Goal: Task Accomplishment & Management: Complete application form

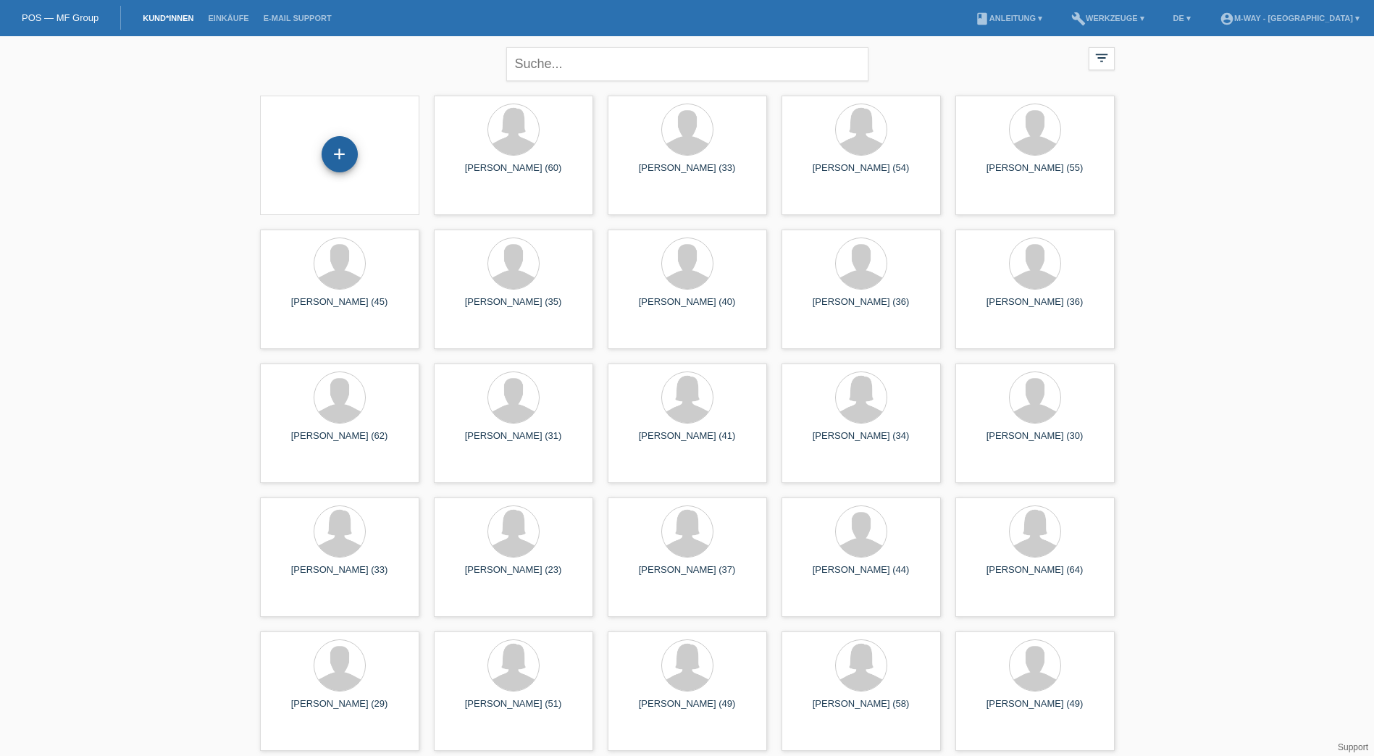
click at [340, 150] on div "+" at bounding box center [340, 154] width 36 height 36
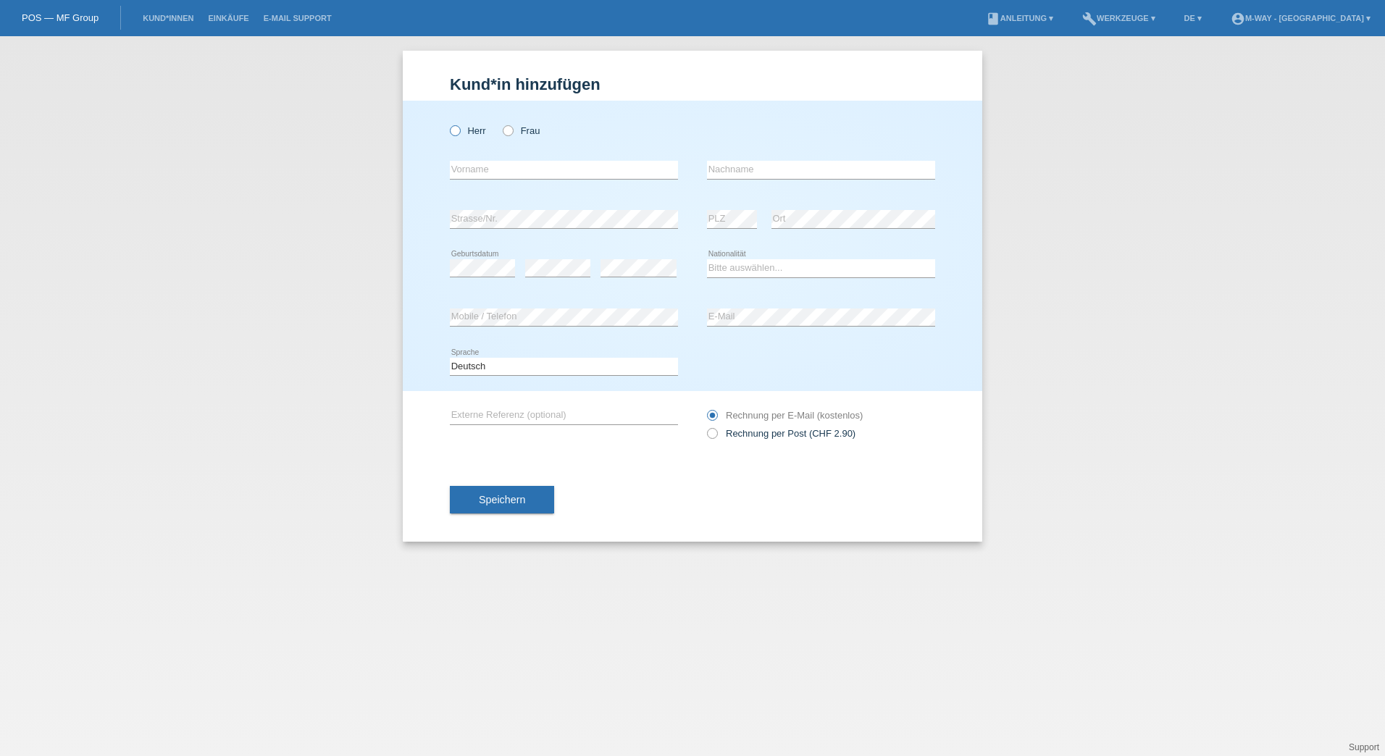
click at [448, 123] on icon at bounding box center [448, 123] width 0 height 0
click at [456, 128] on input "Herr" at bounding box center [454, 129] width 9 height 9
radio input "true"
click at [543, 177] on input "text" at bounding box center [564, 170] width 228 height 18
click at [598, 165] on input "text" at bounding box center [564, 170] width 228 height 18
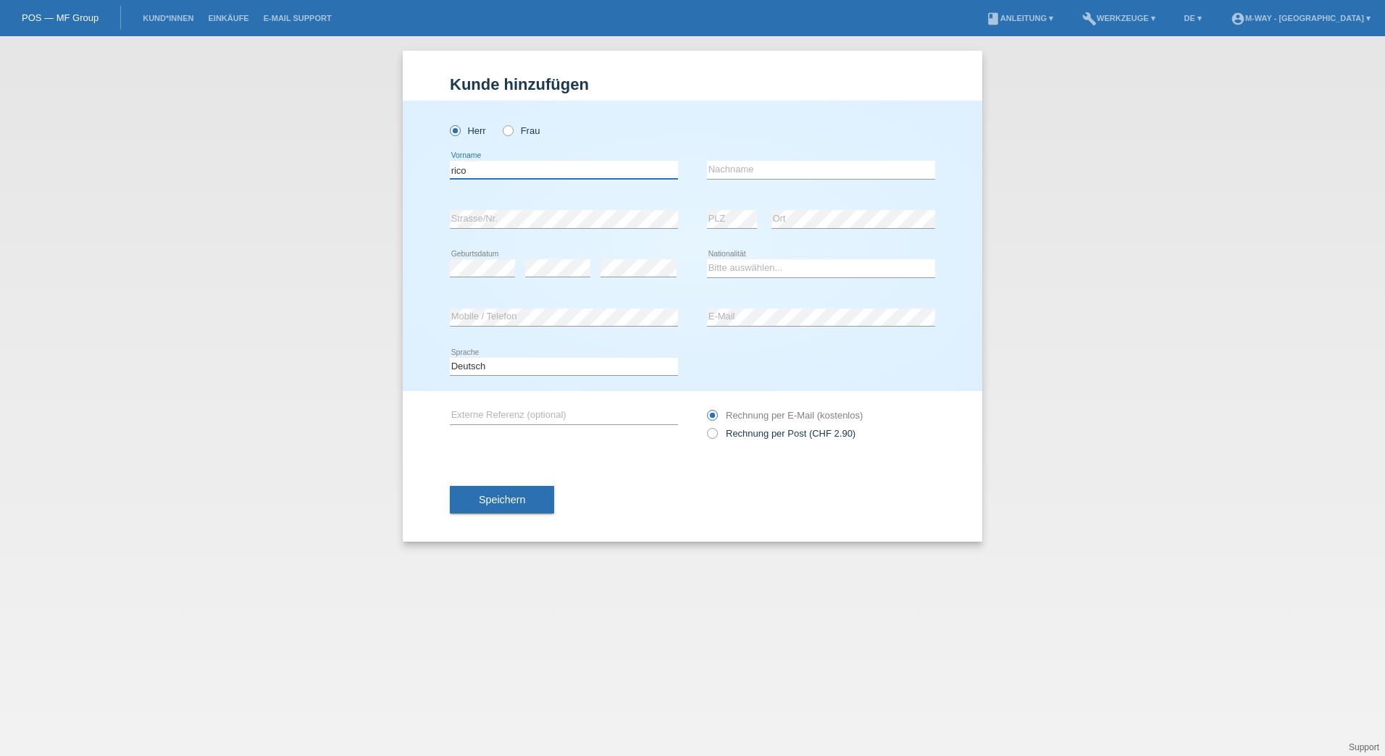
type input "rico"
click at [796, 178] on div "error Nachname" at bounding box center [821, 170] width 228 height 19
type input "kaiser"
click at [762, 269] on select "Bitte auswählen... Schweiz Deutschland Liechtenstein Österreich ------------ Af…" at bounding box center [821, 267] width 228 height 17
select select "DE"
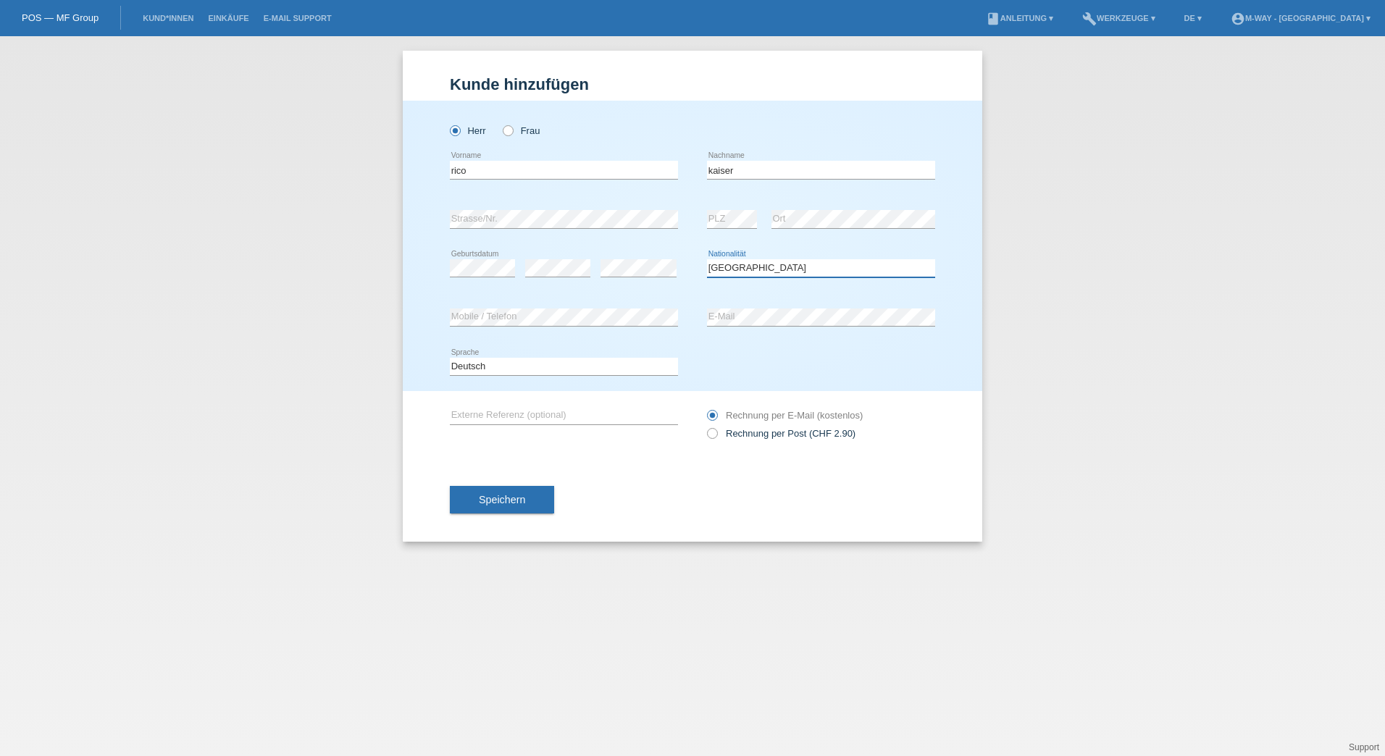
click at [707, 259] on select "Bitte auswählen... Schweiz Deutschland Liechtenstein Österreich ------------ Af…" at bounding box center [821, 267] width 228 height 17
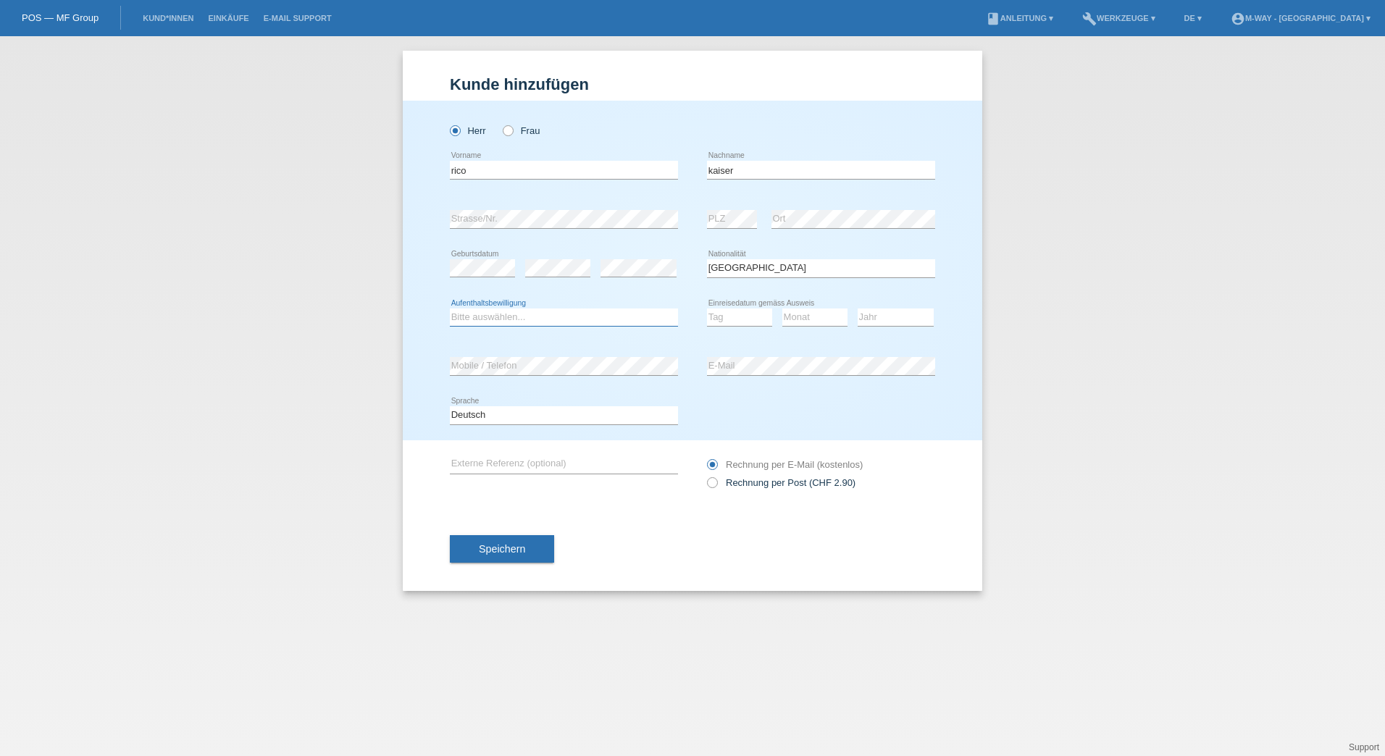
click at [517, 309] on select "Bitte auswählen... C B B - Flüchtlingsstatus Andere" at bounding box center [564, 317] width 228 height 17
select select "B"
click at [450, 309] on select "Bitte auswählen... C B B - Flüchtlingsstatus Andere" at bounding box center [564, 317] width 228 height 17
click at [725, 317] on select "Tag 01 02 03 04 05 06 07 08 09 10 11" at bounding box center [739, 317] width 65 height 17
select select "01"
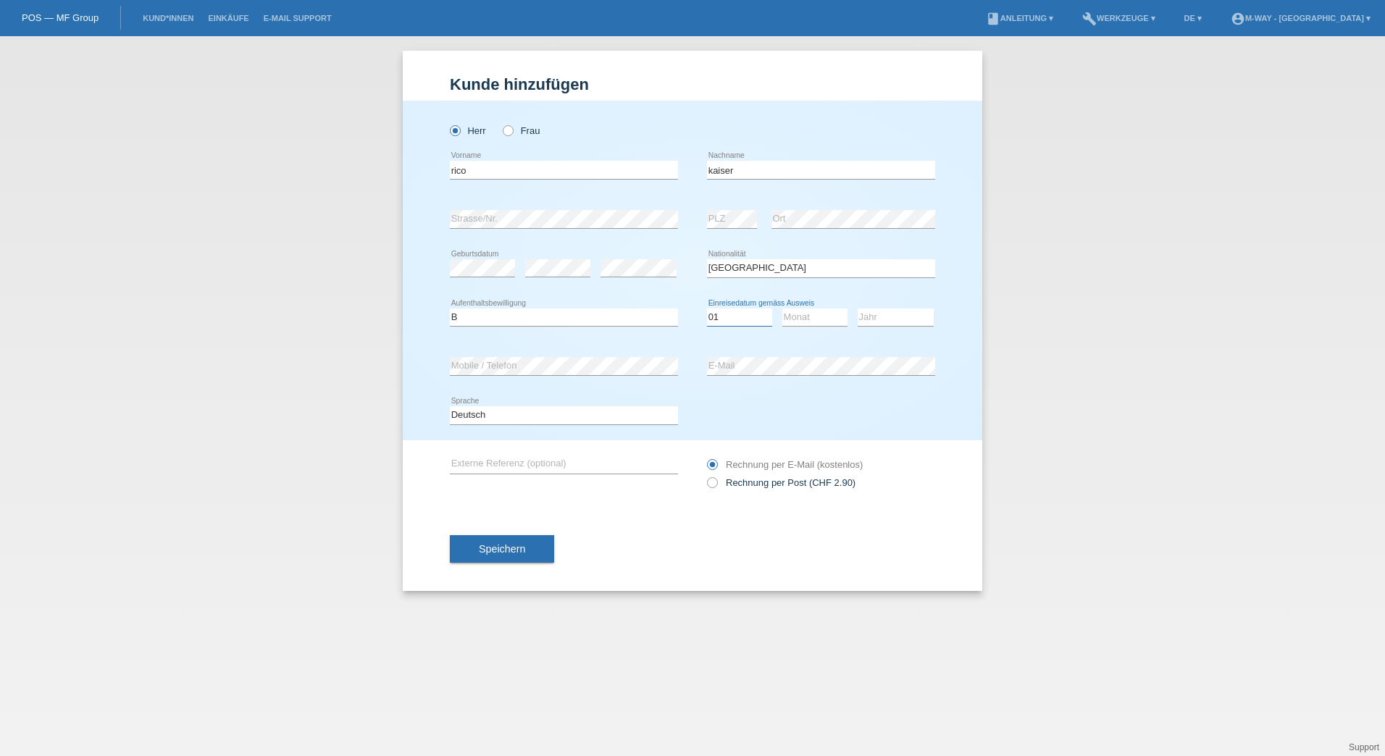
click at [707, 309] on select "Tag 01 02 03 04 05 06 07 08 09 10 11" at bounding box center [739, 317] width 65 height 17
click at [814, 319] on select "Monat 01 02 03 04 05 06 07 08 09 10 11" at bounding box center [814, 317] width 65 height 17
select select "08"
click at [782, 309] on select "Monat 01 02 03 04 05 06 07 08 09 10 11" at bounding box center [814, 317] width 65 height 17
click at [885, 326] on icon at bounding box center [896, 326] width 76 height 1
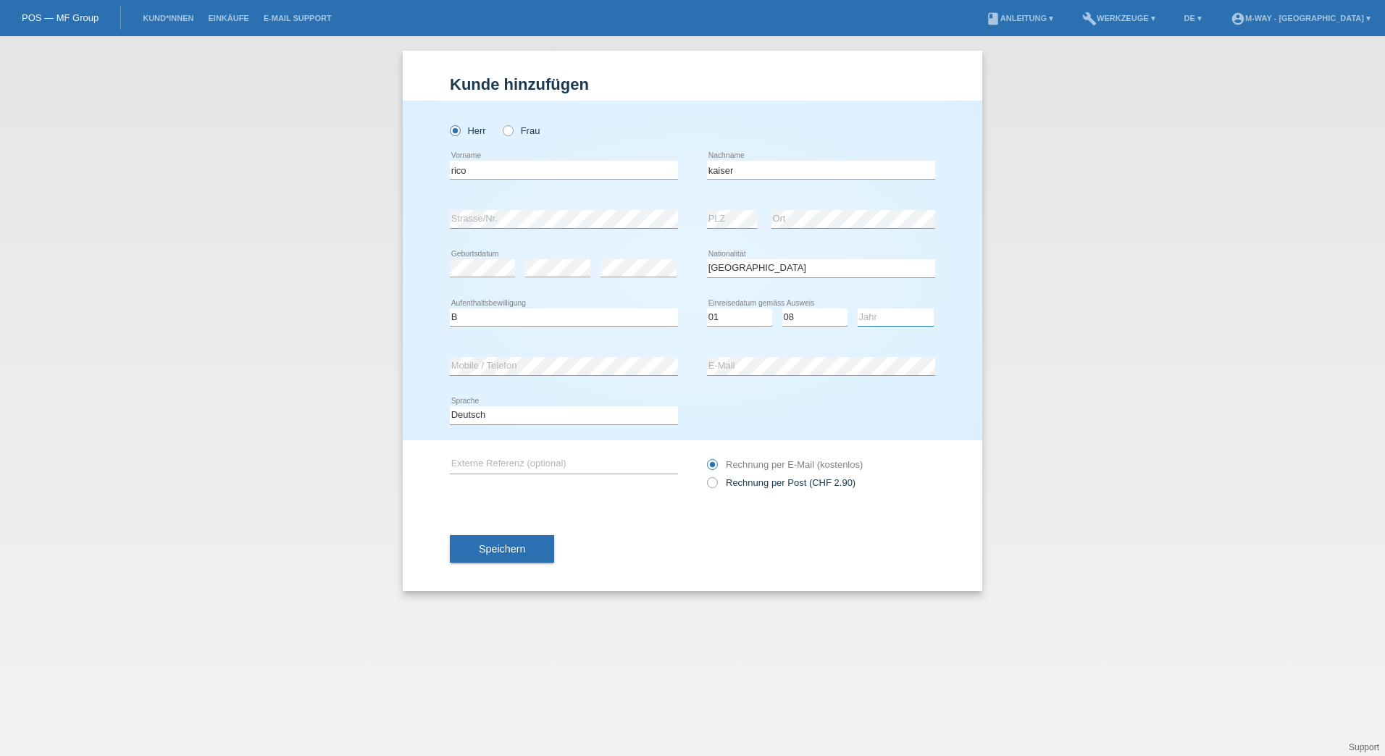
click at [888, 317] on select "Jahr 2025 2024 2023 2022 2021 2020 2019 2018 2017 2016 2015 2014 2013 2012 2011…" at bounding box center [896, 317] width 76 height 17
select select "2025"
click at [858, 309] on select "Jahr 2025 2024 2023 2022 2021 2020 2019 2018 2017 2016 2015 2014 2013 2012 2011…" at bounding box center [896, 317] width 76 height 17
click at [622, 464] on input "text" at bounding box center [564, 465] width 228 height 18
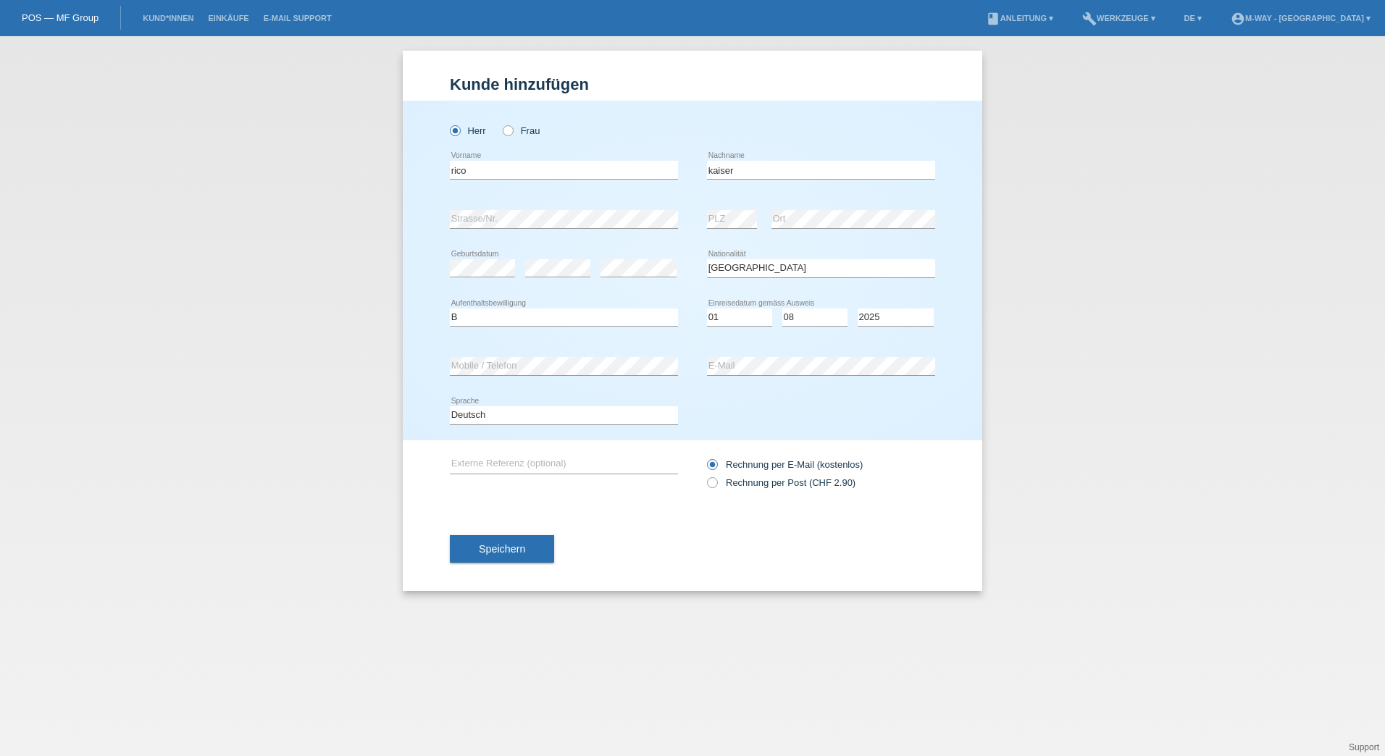
click at [836, 542] on div "Speichern" at bounding box center [692, 549] width 485 height 84
click at [519, 551] on span "Speichern" at bounding box center [502, 549] width 46 height 12
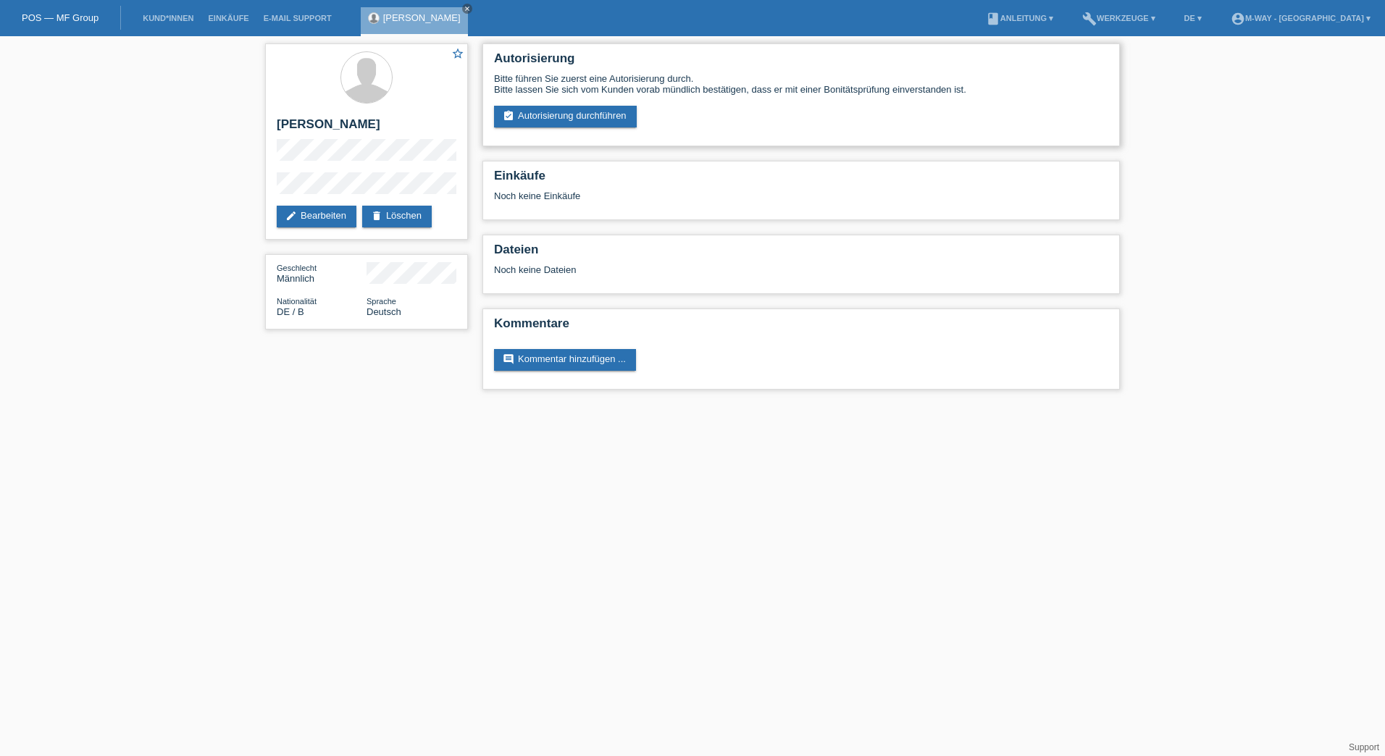
click at [593, 103] on div "Bitte führen Sie zuerst eine Autorisierung durch. Bitte lassen Sie sich vom Kun…" at bounding box center [801, 100] width 614 height 54
click at [596, 116] on link "assignment_turned_in Autorisierung durchführen" at bounding box center [565, 117] width 143 height 22
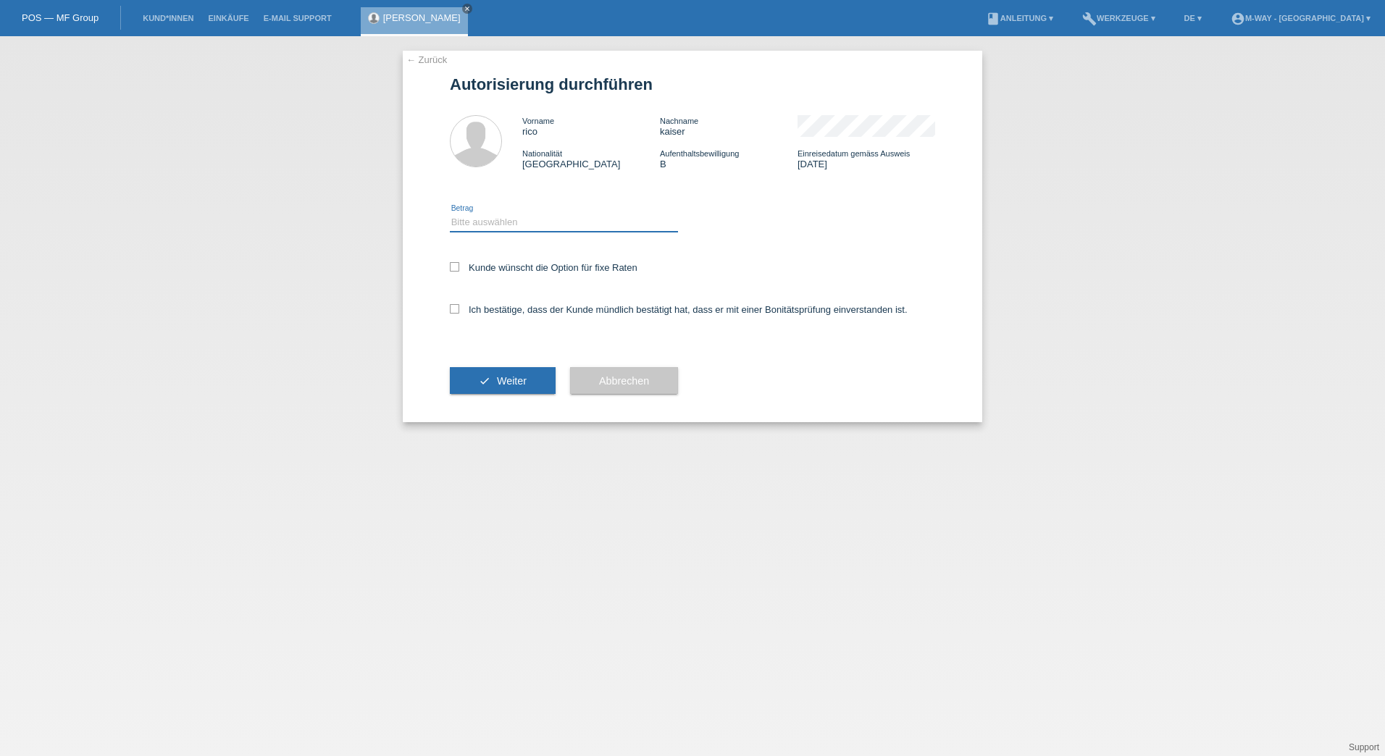
click at [496, 222] on select "Bitte auswählen CHF 1.00 - CHF 499.00 CHF 500.00 - CHF 1'999.00 CHF 2'000.00 - …" at bounding box center [564, 222] width 228 height 17
select select "3"
click at [450, 214] on select "Bitte auswählen CHF 1.00 - CHF 499.00 CHF 500.00 - CHF 1'999.00 CHF 2'000.00 - …" at bounding box center [564, 222] width 228 height 17
drag, startPoint x: 459, startPoint y: 267, endPoint x: 459, endPoint y: 283, distance: 15.2
click at [459, 267] on icon at bounding box center [454, 266] width 9 height 9
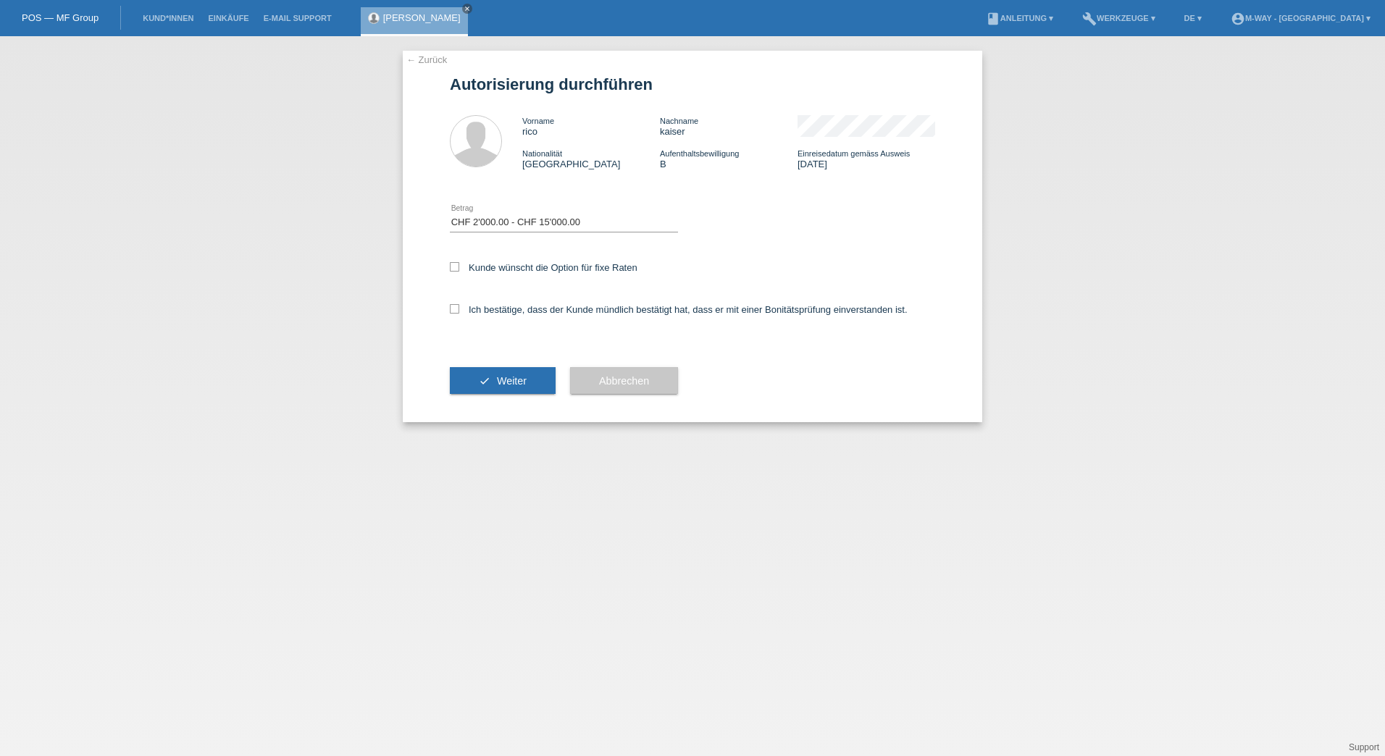
click at [459, 267] on input "Kunde wünscht die Option für fixe Raten" at bounding box center [454, 266] width 9 height 9
checkbox input "true"
click at [459, 309] on label "Ich bestätige, dass der Kunde mündlich bestätigt hat, dass er mit einer Bonität…" at bounding box center [679, 309] width 458 height 11
click at [459, 309] on input "Ich bestätige, dass der Kunde mündlich bestätigt hat, dass er mit einer Bonität…" at bounding box center [454, 308] width 9 height 9
checkbox input "true"
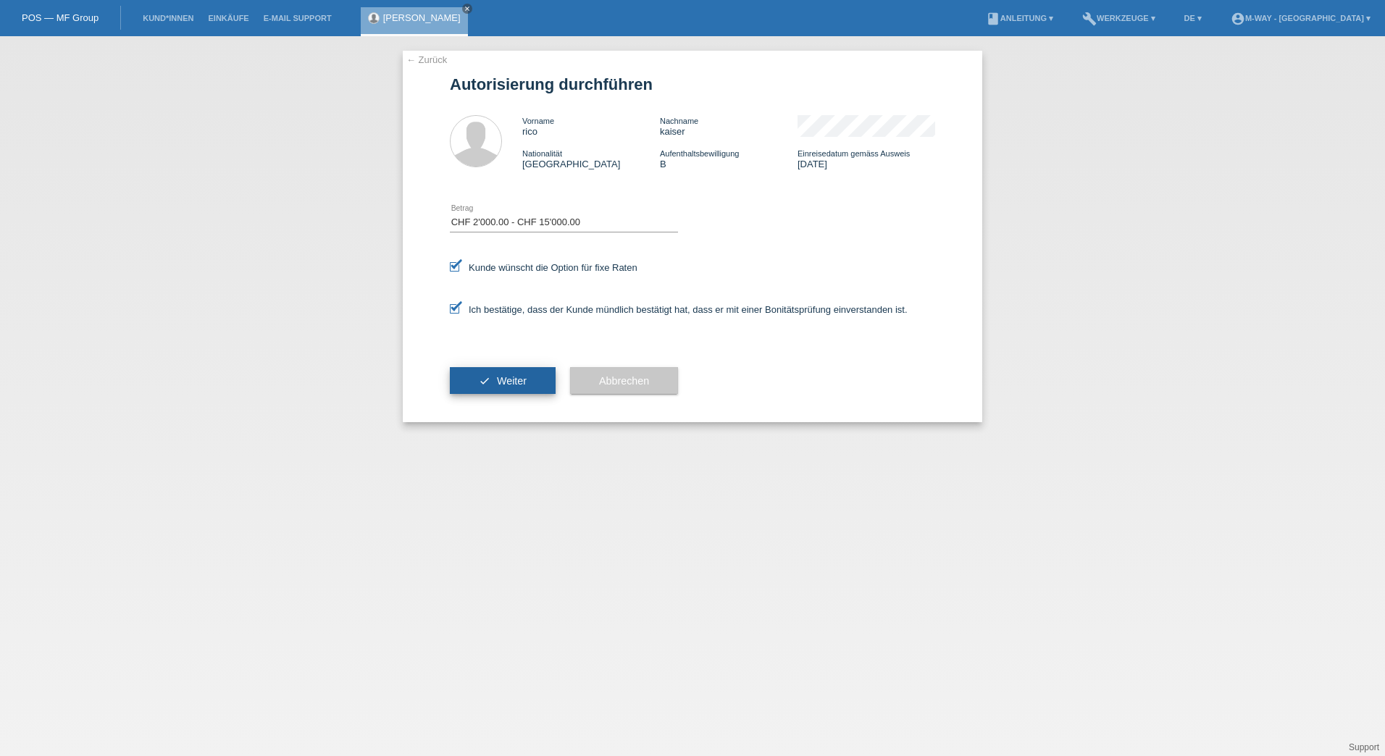
click at [503, 382] on span "Weiter" at bounding box center [512, 381] width 30 height 12
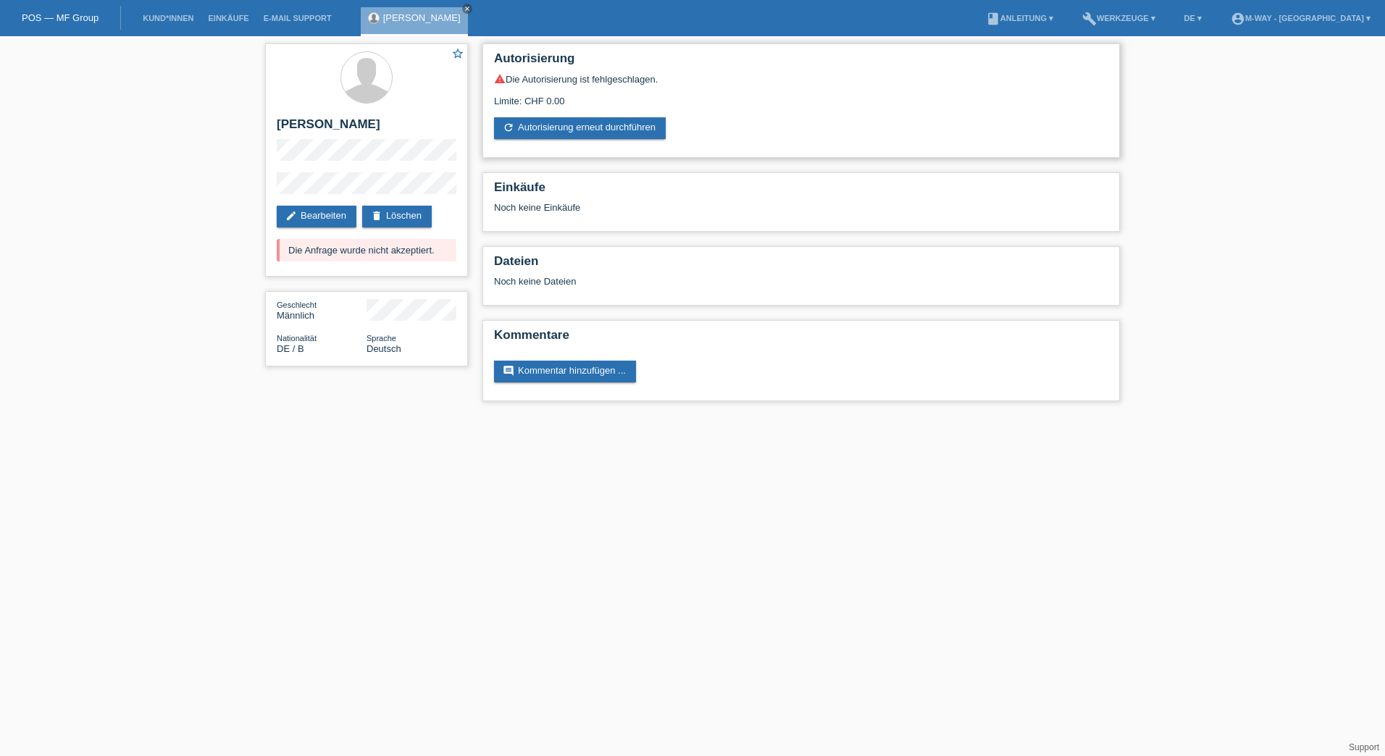
click at [589, 100] on div "Limite: CHF 0.00" at bounding box center [801, 96] width 614 height 22
